Goal: Task Accomplishment & Management: Manage account settings

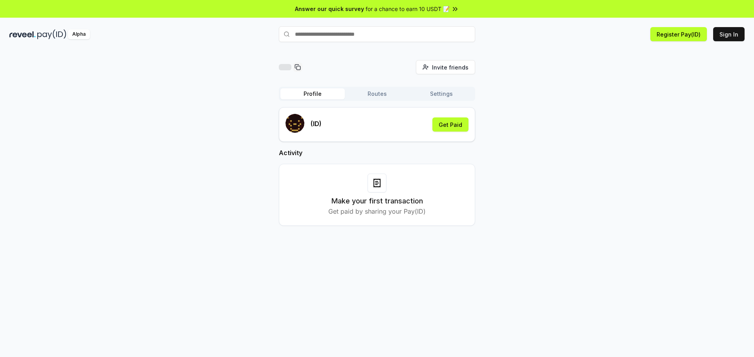
click at [391, 132] on div "(ID) Get Paid" at bounding box center [377, 124] width 183 height 21
click at [351, 125] on div "(ID) Get Paid" at bounding box center [377, 124] width 183 height 21
click at [328, 126] on div "(ID) Get Paid" at bounding box center [377, 124] width 183 height 21
click at [387, 202] on h3 "Make your first transaction" at bounding box center [377, 201] width 92 height 11
click at [727, 37] on button "Sign In" at bounding box center [728, 34] width 31 height 14
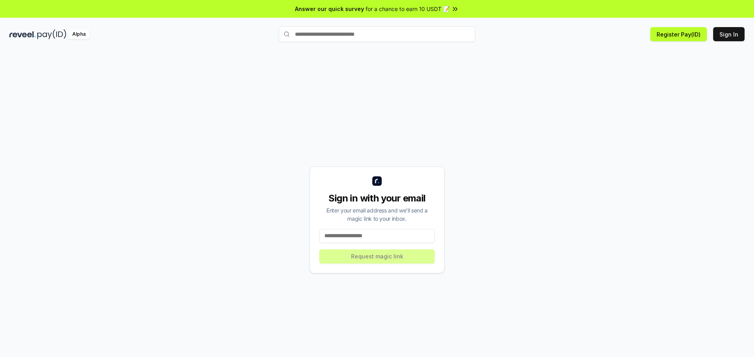
click at [390, 238] on input at bounding box center [376, 236] width 115 height 14
type input "**********"
click at [374, 257] on button "Request magic link" at bounding box center [376, 256] width 115 height 14
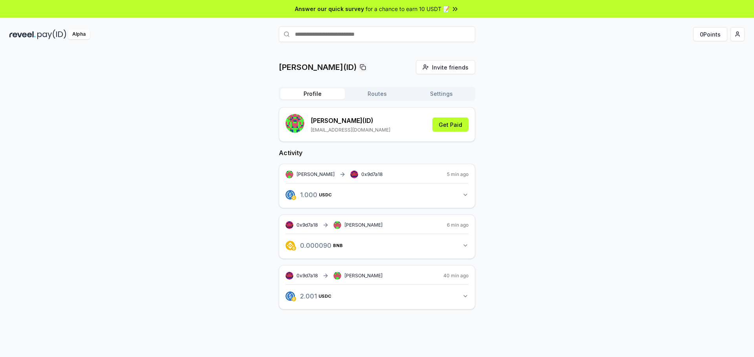
click at [381, 95] on button "Routes" at bounding box center [377, 93] width 64 height 11
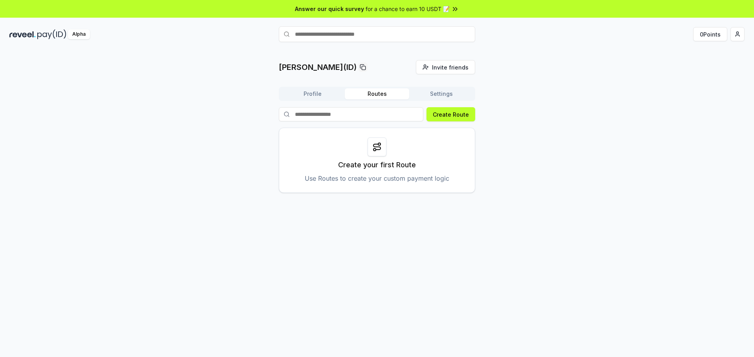
click at [438, 95] on button "Settings" at bounding box center [441, 93] width 64 height 11
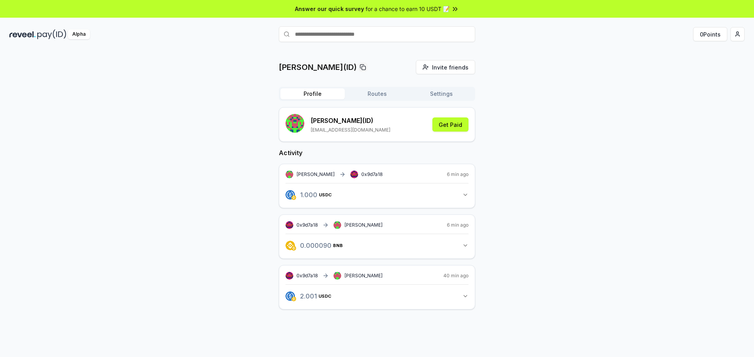
click at [317, 97] on button "Profile" at bounding box center [312, 93] width 64 height 11
click at [449, 126] on button "Get Paid" at bounding box center [450, 124] width 36 height 14
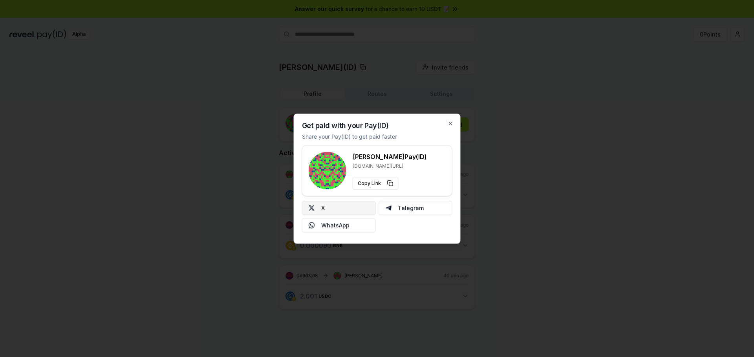
click at [335, 210] on button "X" at bounding box center [339, 208] width 74 height 14
click at [340, 211] on button "X" at bounding box center [339, 208] width 74 height 14
click at [342, 214] on button "X" at bounding box center [339, 208] width 74 height 14
click at [337, 209] on button "X" at bounding box center [339, 208] width 74 height 14
click at [450, 122] on icon "button" at bounding box center [451, 123] width 6 height 6
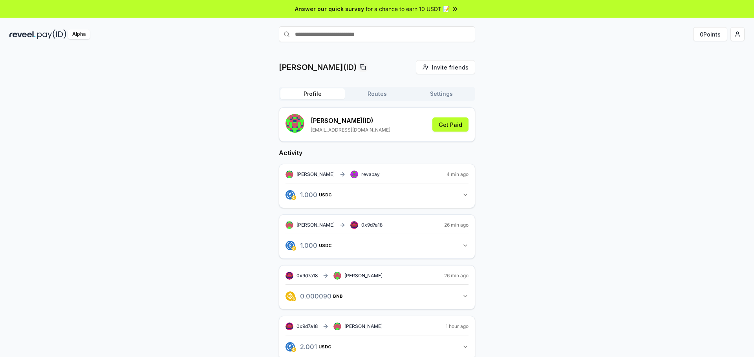
click at [465, 194] on icon "button" at bounding box center [465, 195] width 6 height 6
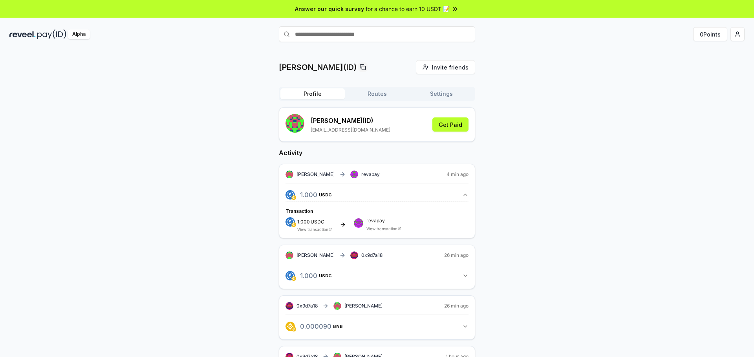
click at [372, 225] on div "revapay View transaction" at bounding box center [383, 224] width 35 height 13
click at [373, 230] on link "View transaction" at bounding box center [381, 228] width 31 height 5
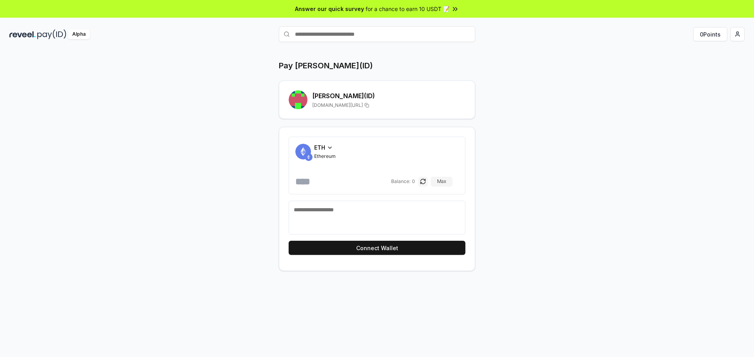
click at [364, 106] on icon at bounding box center [366, 105] width 5 height 6
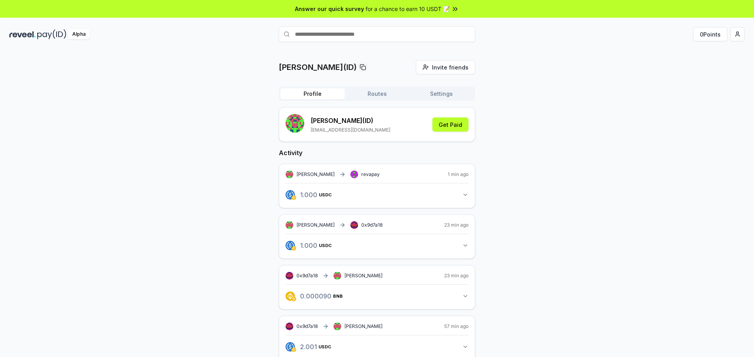
click at [452, 196] on button "1.000 USDC 1 USDC" at bounding box center [377, 194] width 183 height 13
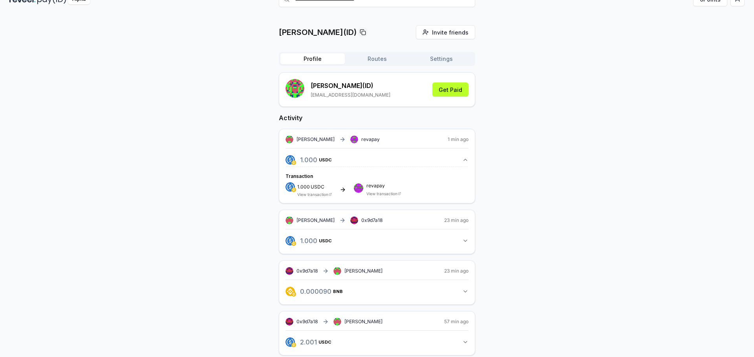
scroll to position [36, 0]
